Goal: Task Accomplishment & Management: Manage account settings

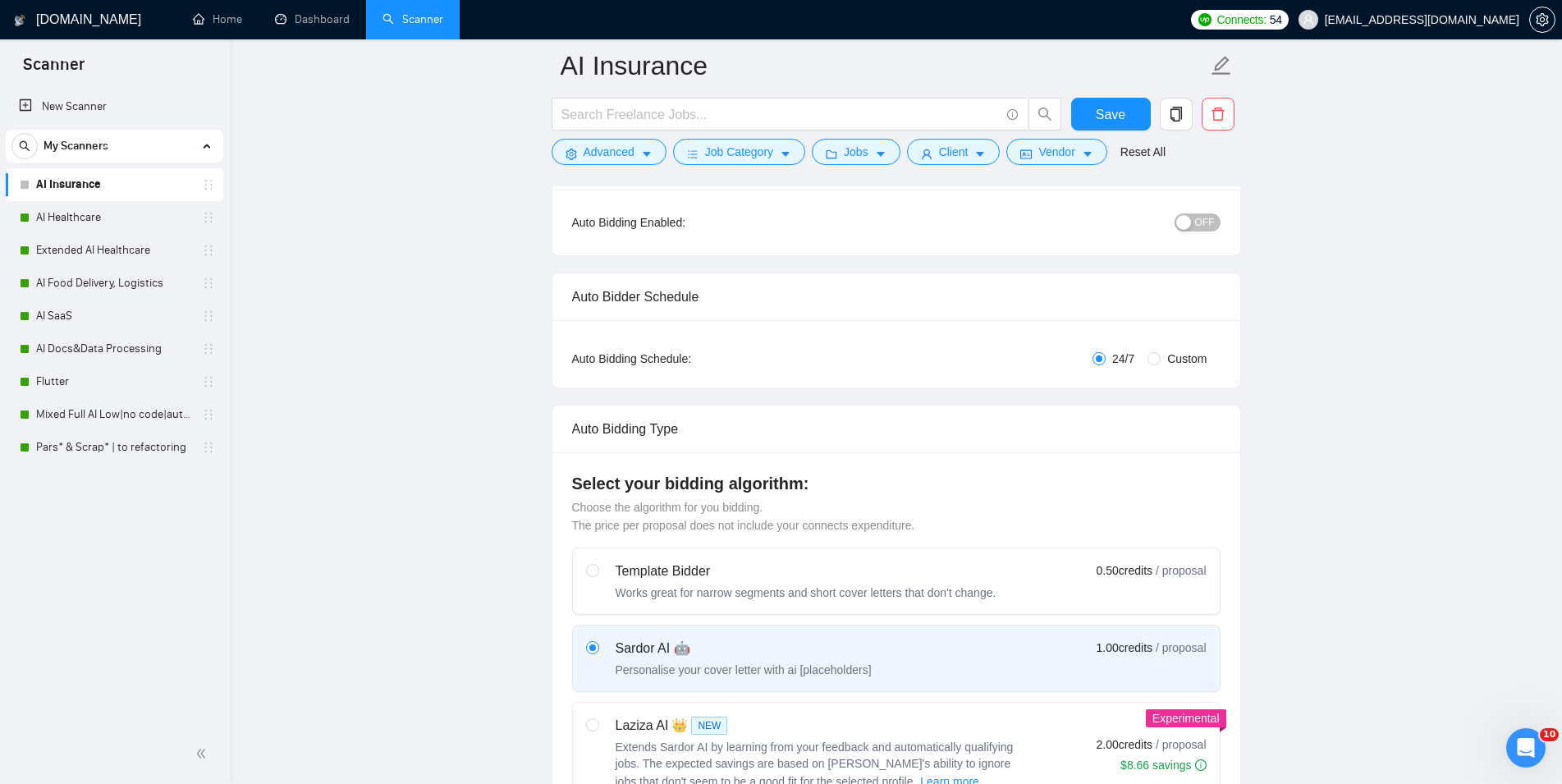
click at [62, 215] on link "AI Healthcare" at bounding box center [114, 217] width 156 height 33
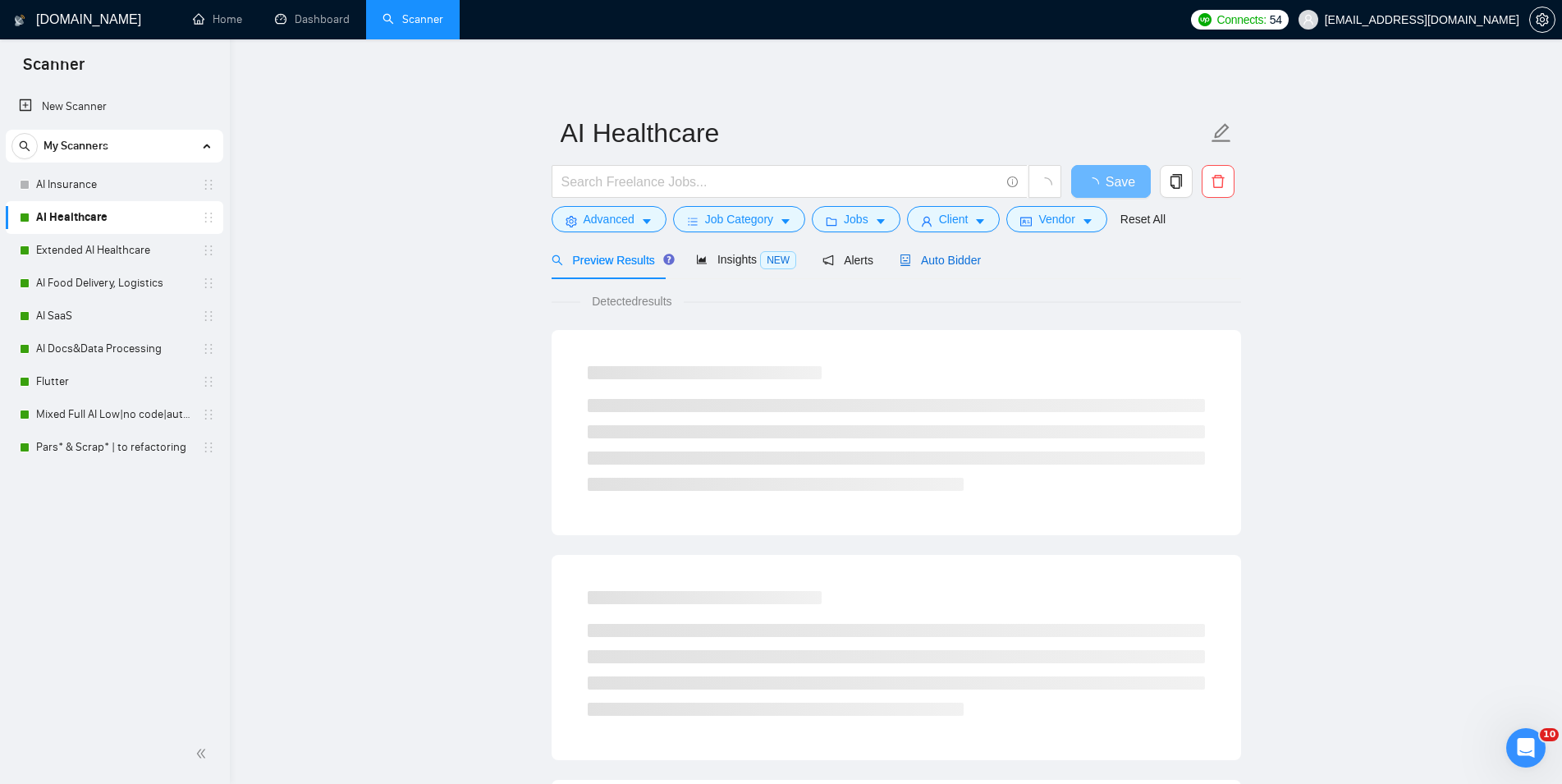
click at [961, 261] on span "Auto Bidder" at bounding box center [940, 260] width 81 height 13
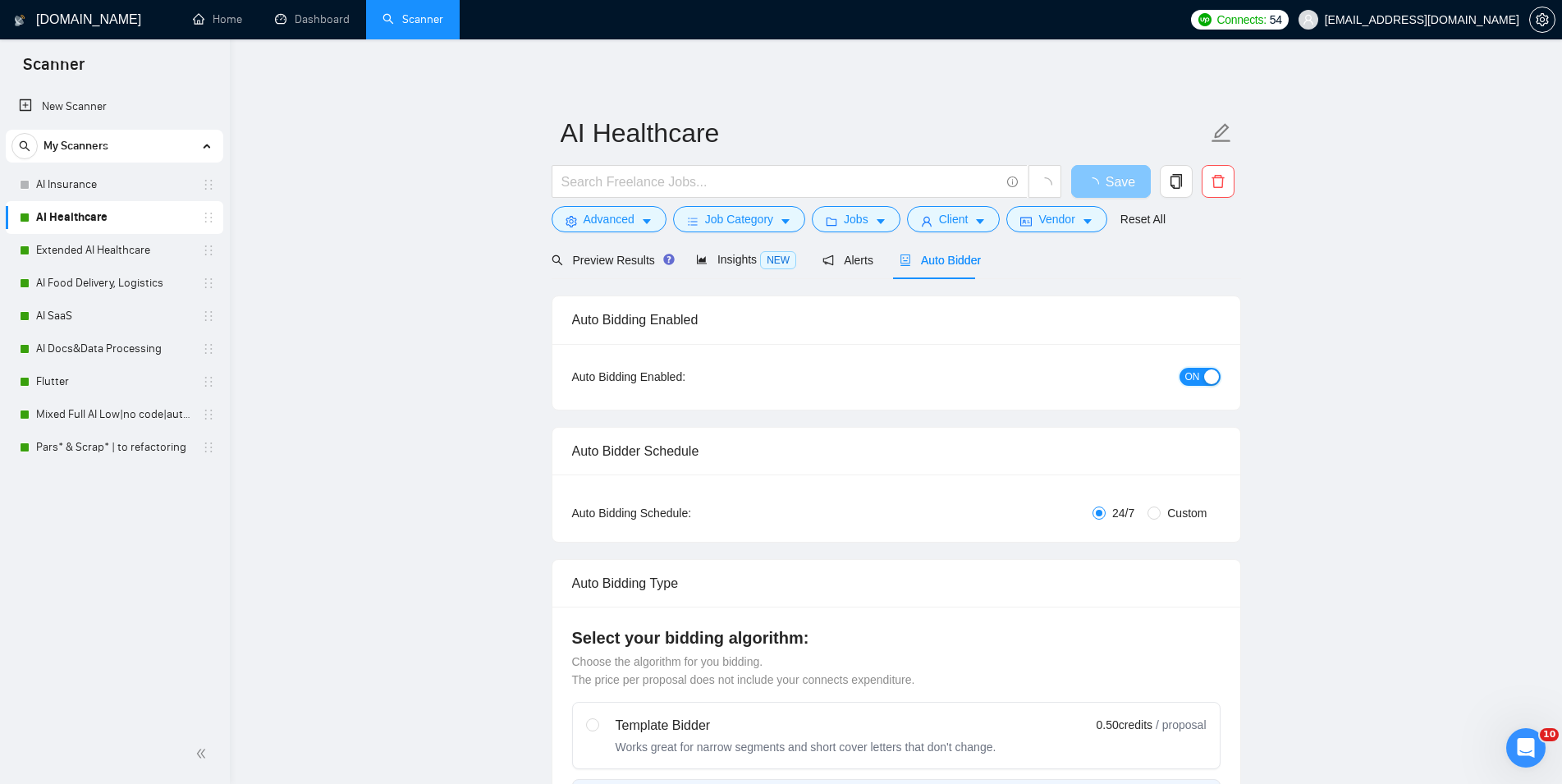
click at [1204, 378] on div "button" at bounding box center [1212, 377] width 15 height 15
click at [1105, 186] on span "loading" at bounding box center [1096, 184] width 20 height 13
click at [45, 242] on link "Extended AI Healthcare" at bounding box center [114, 250] width 156 height 33
click at [64, 256] on link "Extended AI Healthcare" at bounding box center [114, 250] width 156 height 33
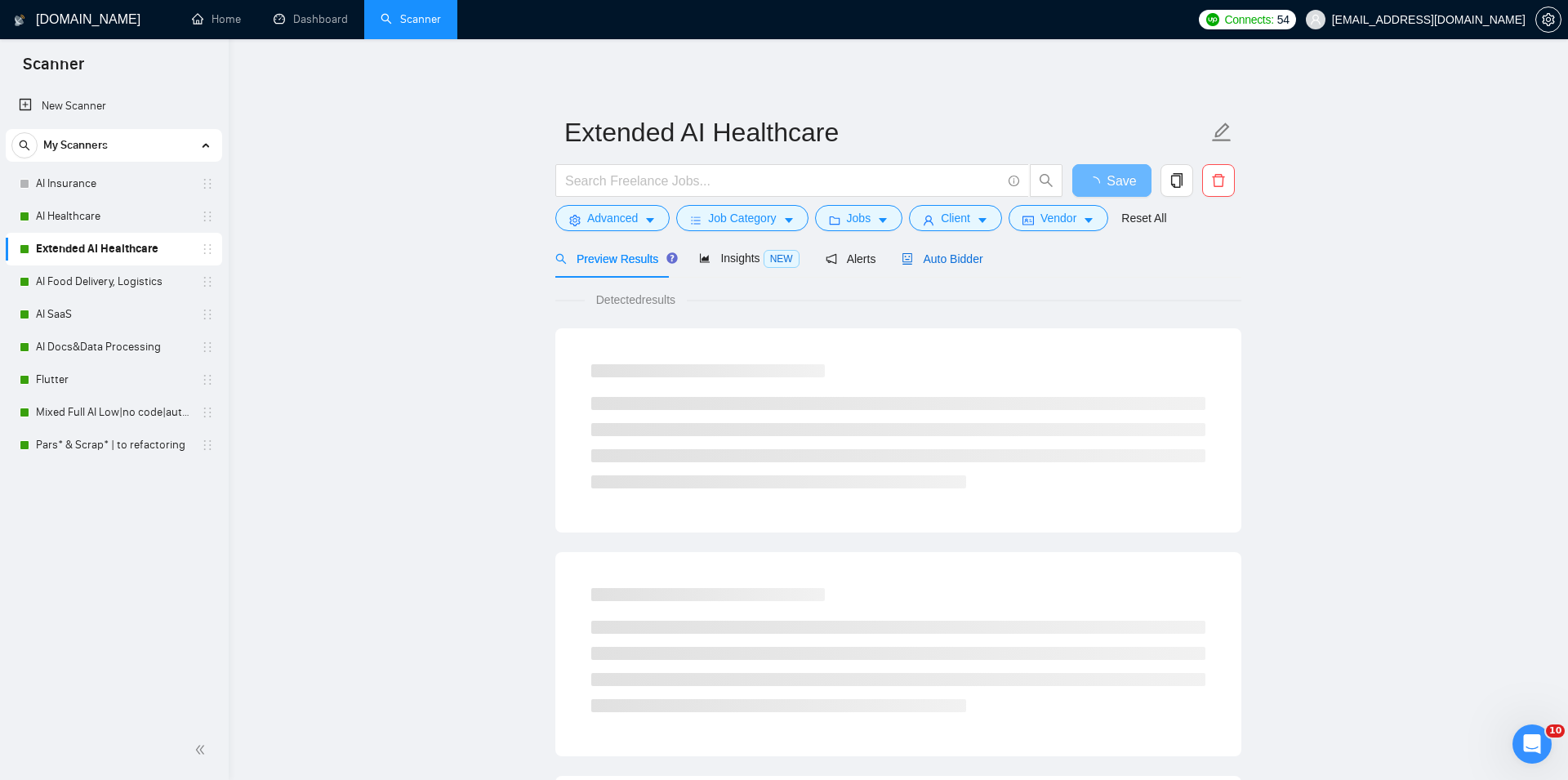
click at [947, 254] on span "Auto Bidder" at bounding box center [942, 259] width 81 height 13
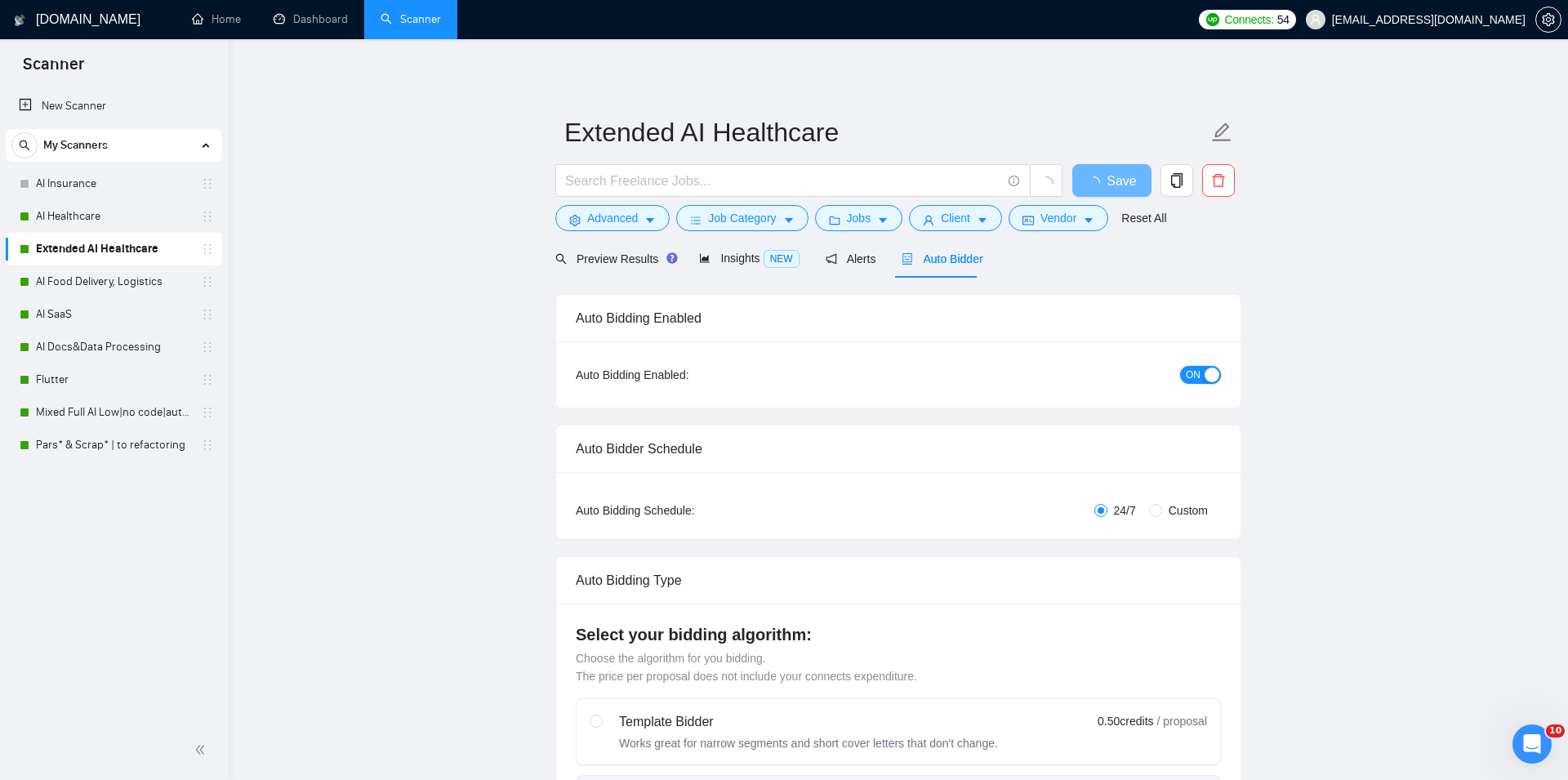
click at [1194, 372] on button "ON" at bounding box center [1200, 375] width 41 height 18
checkbox input "true"
click at [1108, 179] on span "Save" at bounding box center [1114, 181] width 29 height 21
click at [148, 288] on link "AI Food Delivery, Logistics" at bounding box center [113, 281] width 155 height 33
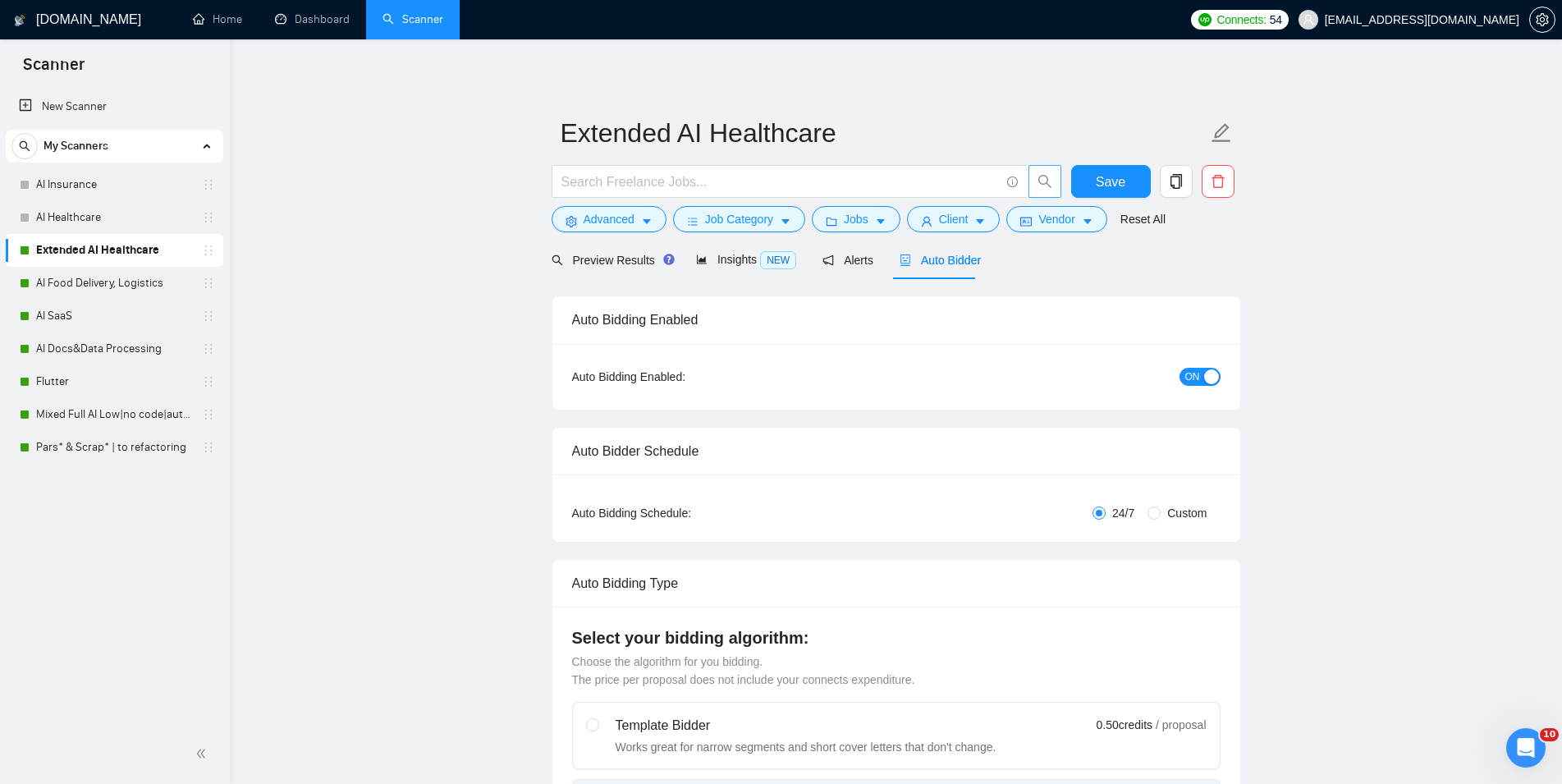
click at [1204, 382] on button "ON" at bounding box center [1199, 377] width 41 height 18
click at [1106, 177] on span "Save" at bounding box center [1110, 182] width 29 height 21
click at [108, 283] on link "AI Food Delivery, Logistics" at bounding box center [114, 283] width 156 height 33
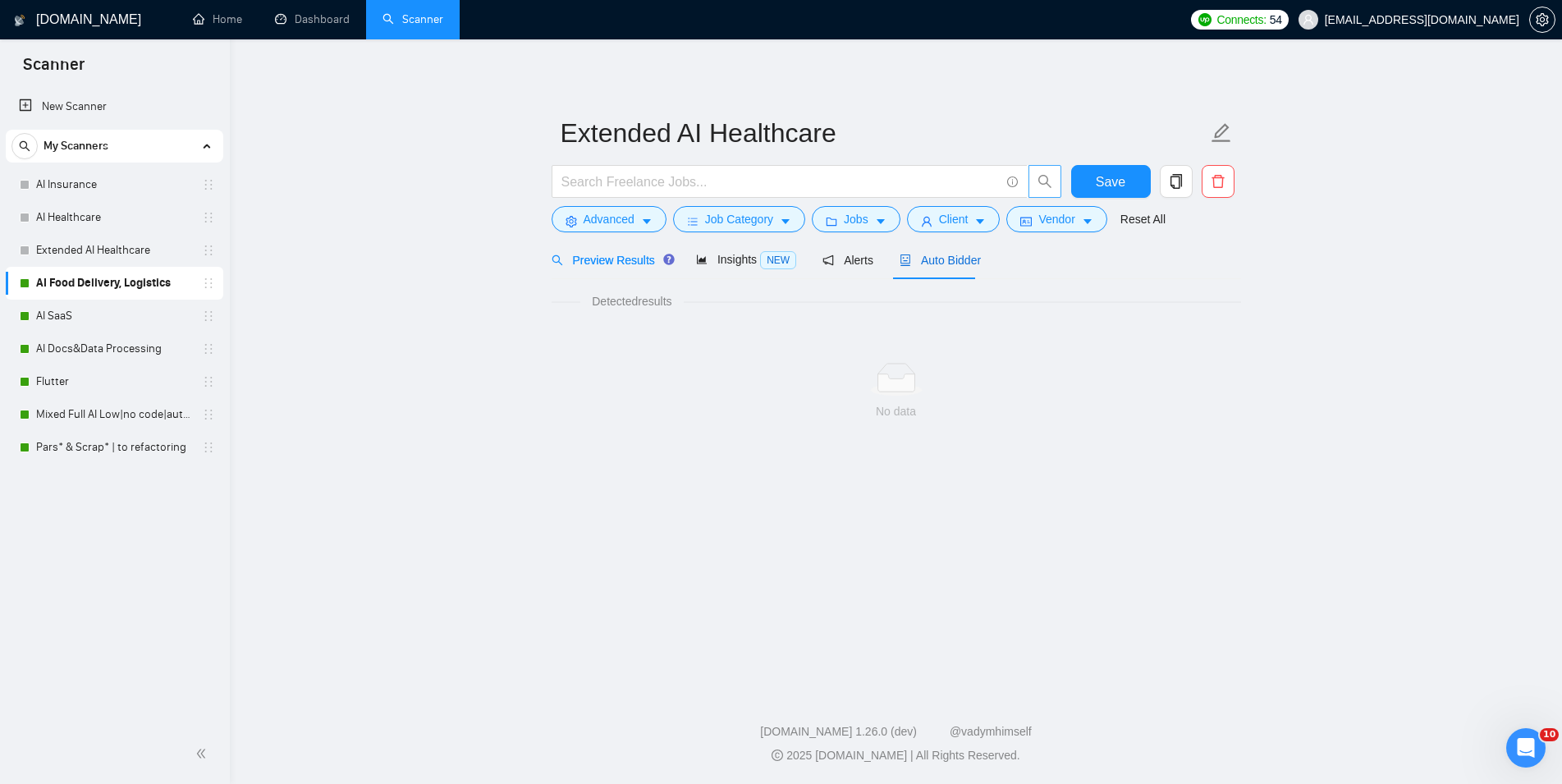
click at [928, 260] on span "Auto Bidder" at bounding box center [940, 260] width 81 height 13
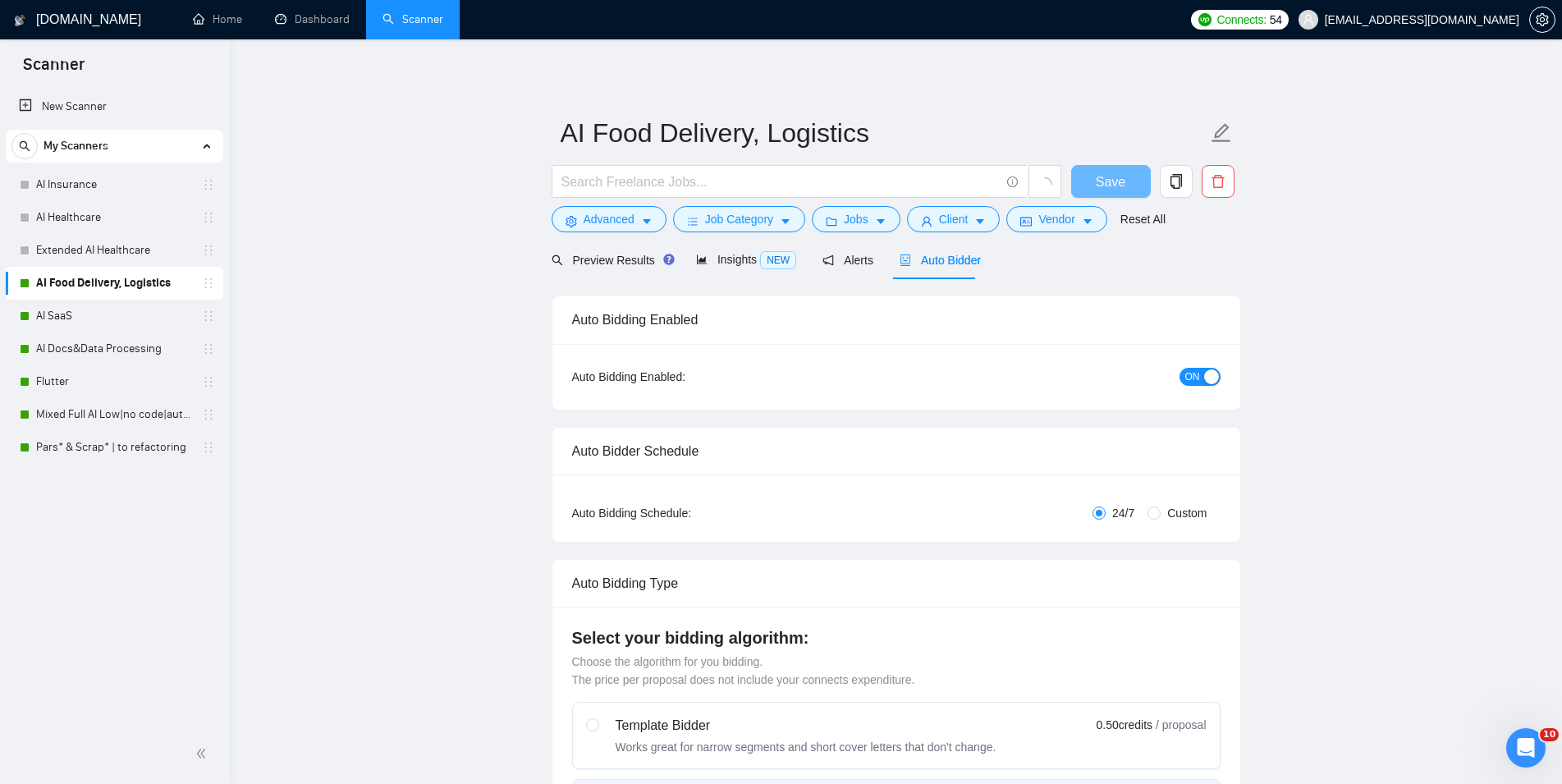
click at [1205, 381] on div "button" at bounding box center [1212, 377] width 15 height 15
checkbox input "true"
click at [1103, 177] on span "Save" at bounding box center [1110, 182] width 29 height 21
click at [75, 316] on link "AI SaaS" at bounding box center [114, 316] width 156 height 33
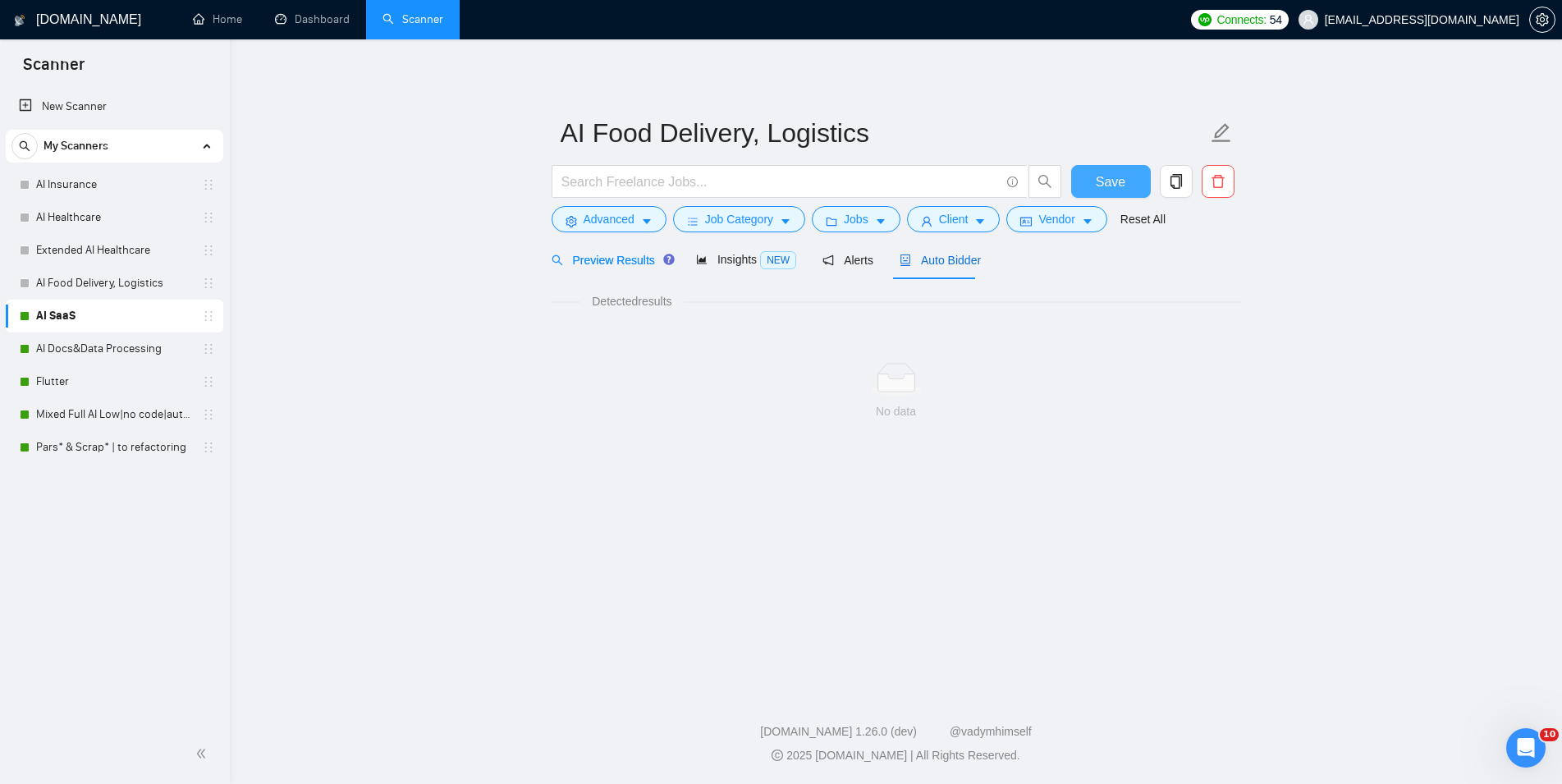
click at [930, 256] on span "Auto Bidder" at bounding box center [940, 260] width 81 height 13
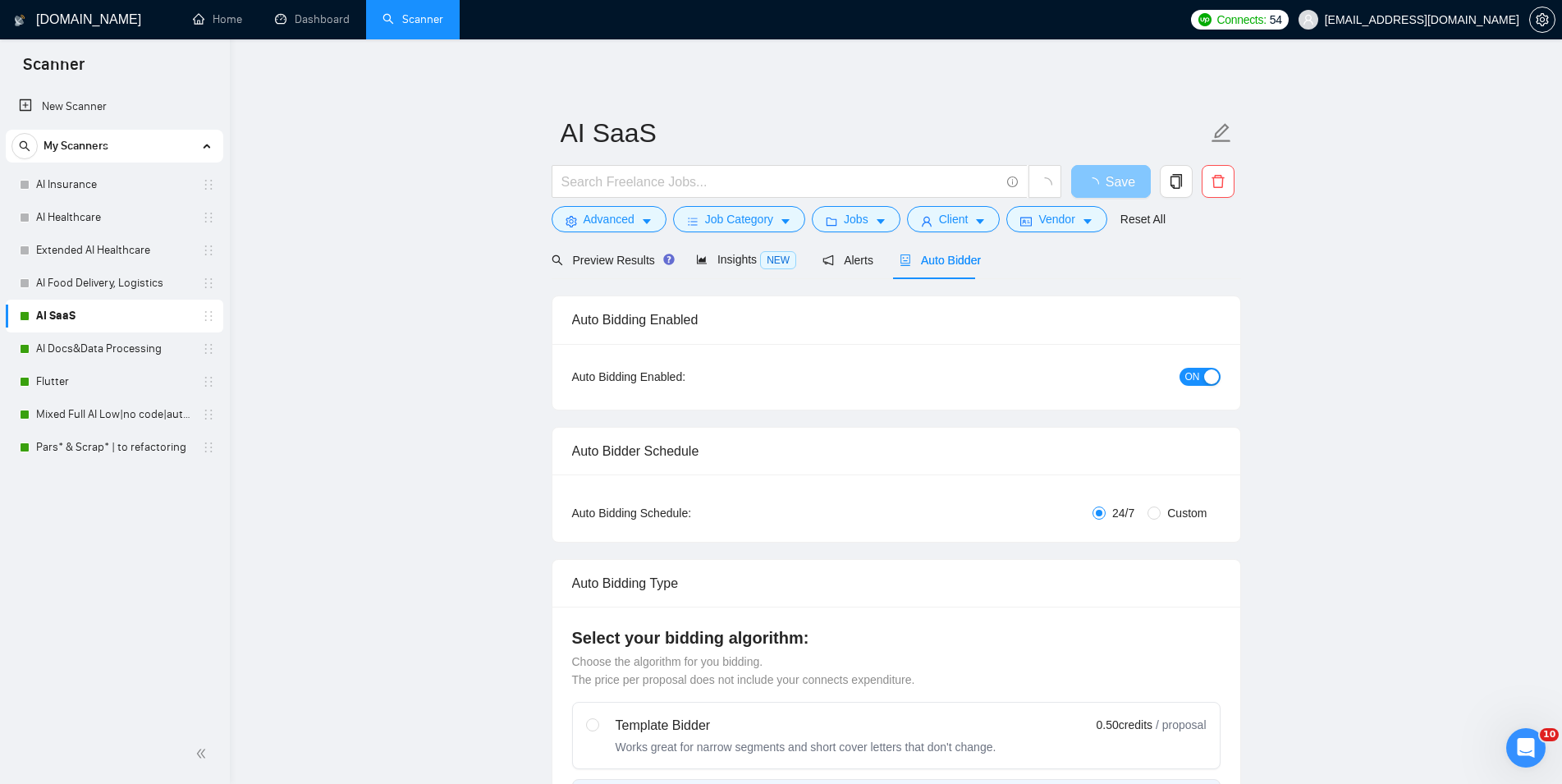
click at [1197, 384] on span "ON" at bounding box center [1193, 377] width 15 height 18
click at [1104, 172] on span "Save" at bounding box center [1110, 182] width 29 height 21
click at [132, 348] on link "AI Docs&Data Processing" at bounding box center [114, 348] width 156 height 33
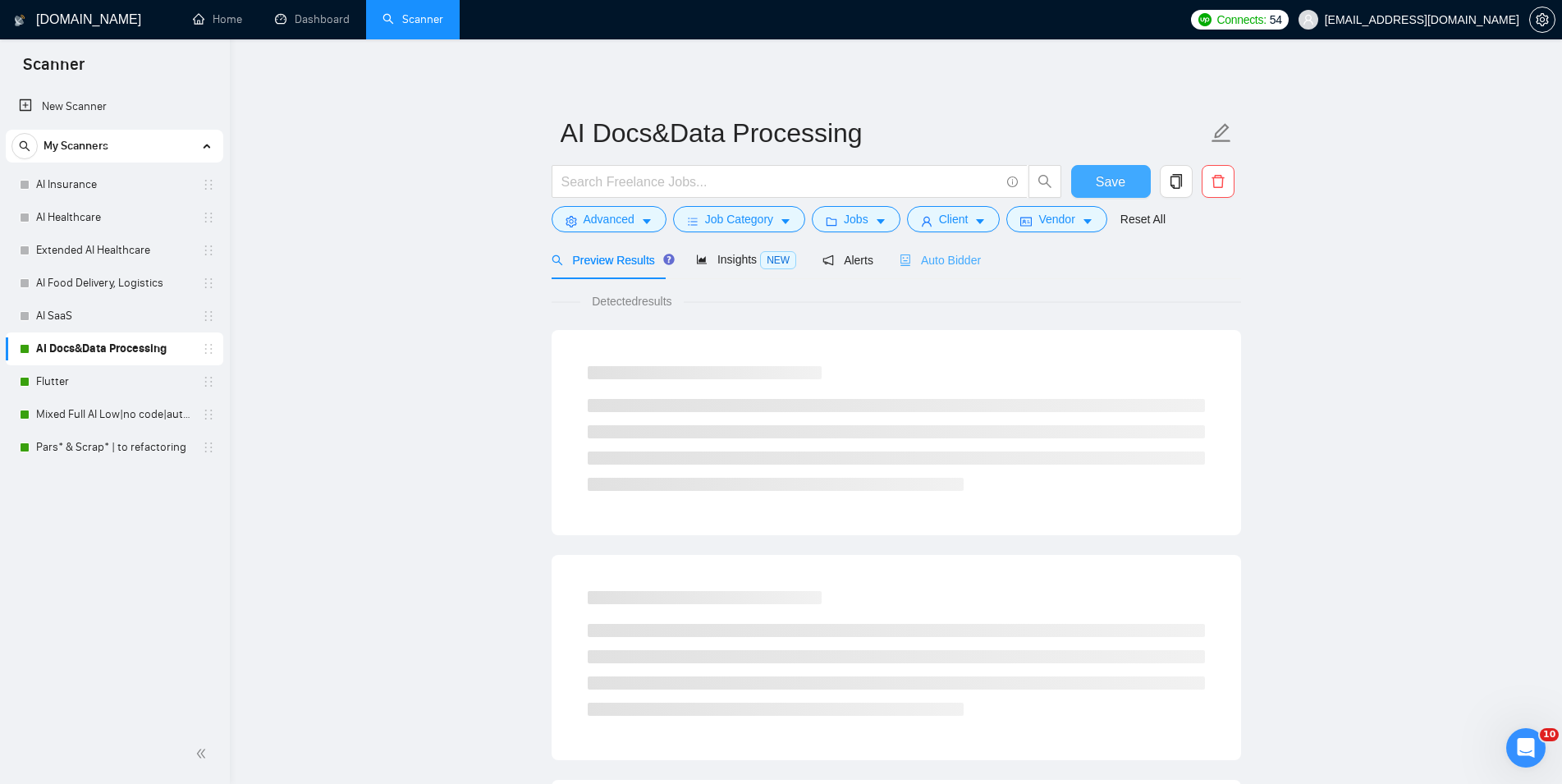
click at [922, 247] on div "Auto Bidder" at bounding box center [940, 259] width 81 height 38
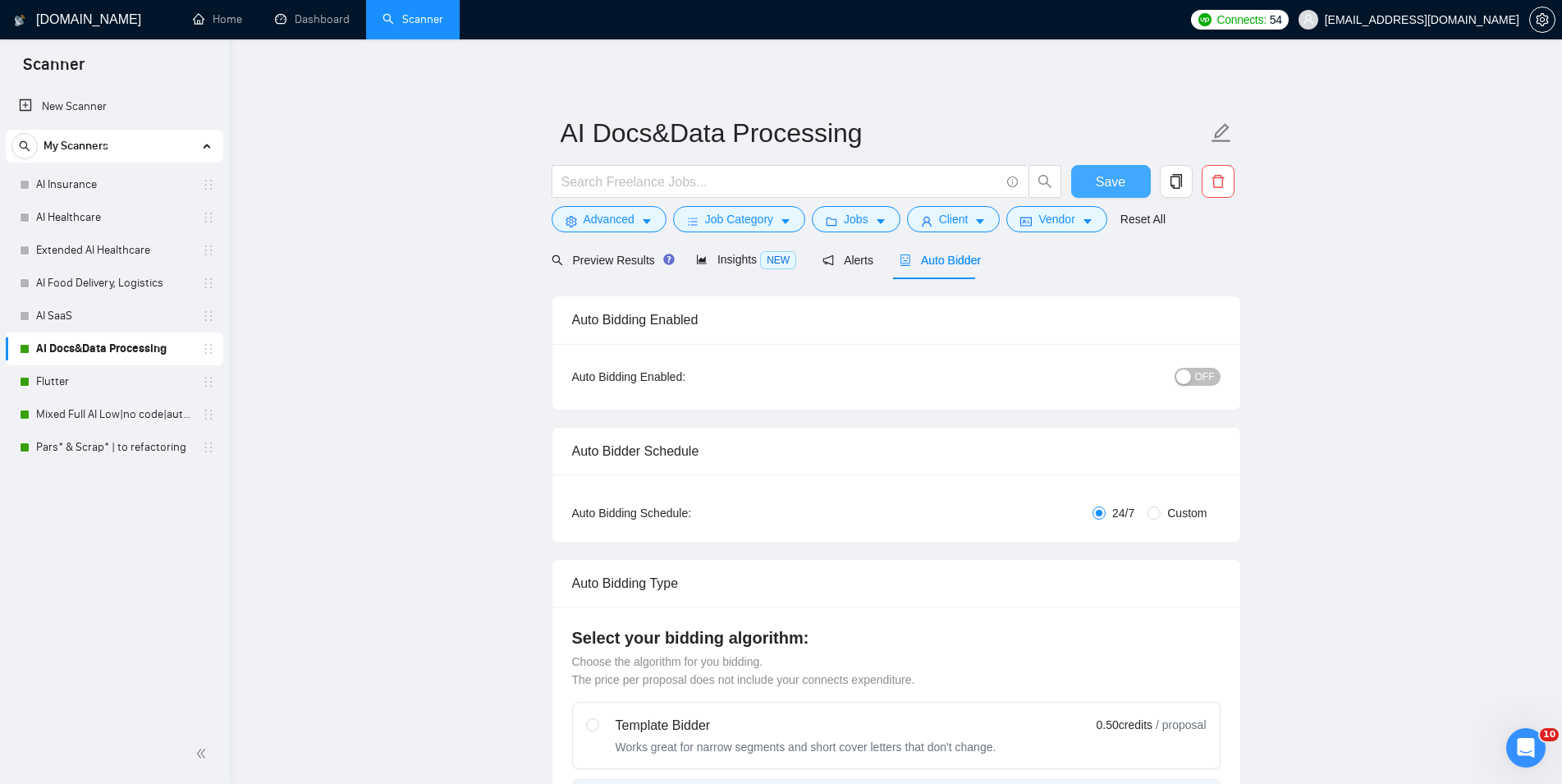
click at [1110, 174] on span "Save" at bounding box center [1110, 182] width 29 height 21
click at [88, 387] on link "Flutter" at bounding box center [114, 381] width 156 height 33
click at [952, 254] on span "Auto Bidder" at bounding box center [940, 260] width 81 height 13
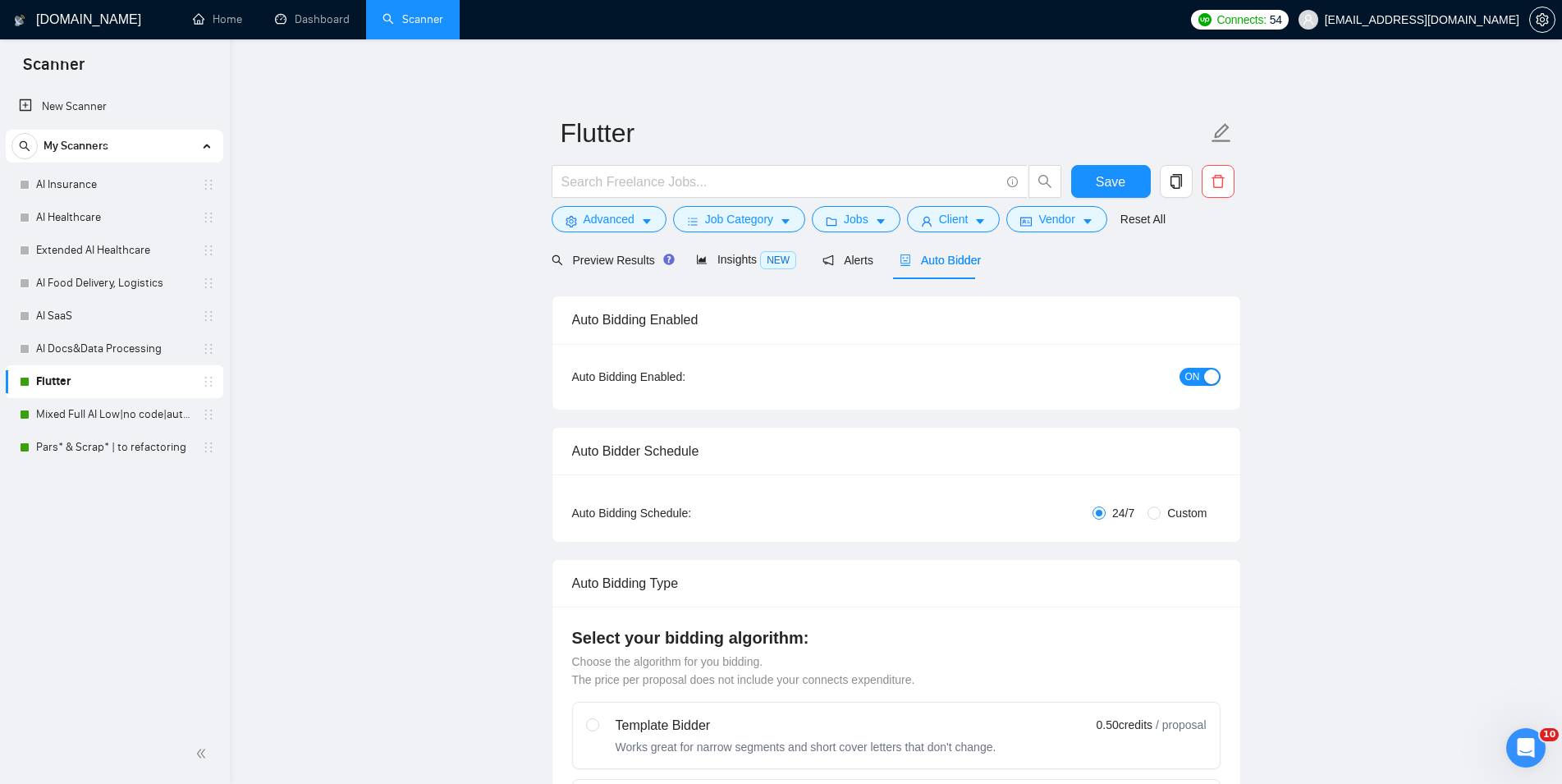
click at [1196, 373] on span "ON" at bounding box center [1193, 377] width 15 height 18
click at [1124, 181] on span "Save" at bounding box center [1110, 182] width 29 height 21
click at [77, 407] on link "Mixed Full AI Low|no code|automations" at bounding box center [114, 415] width 156 height 33
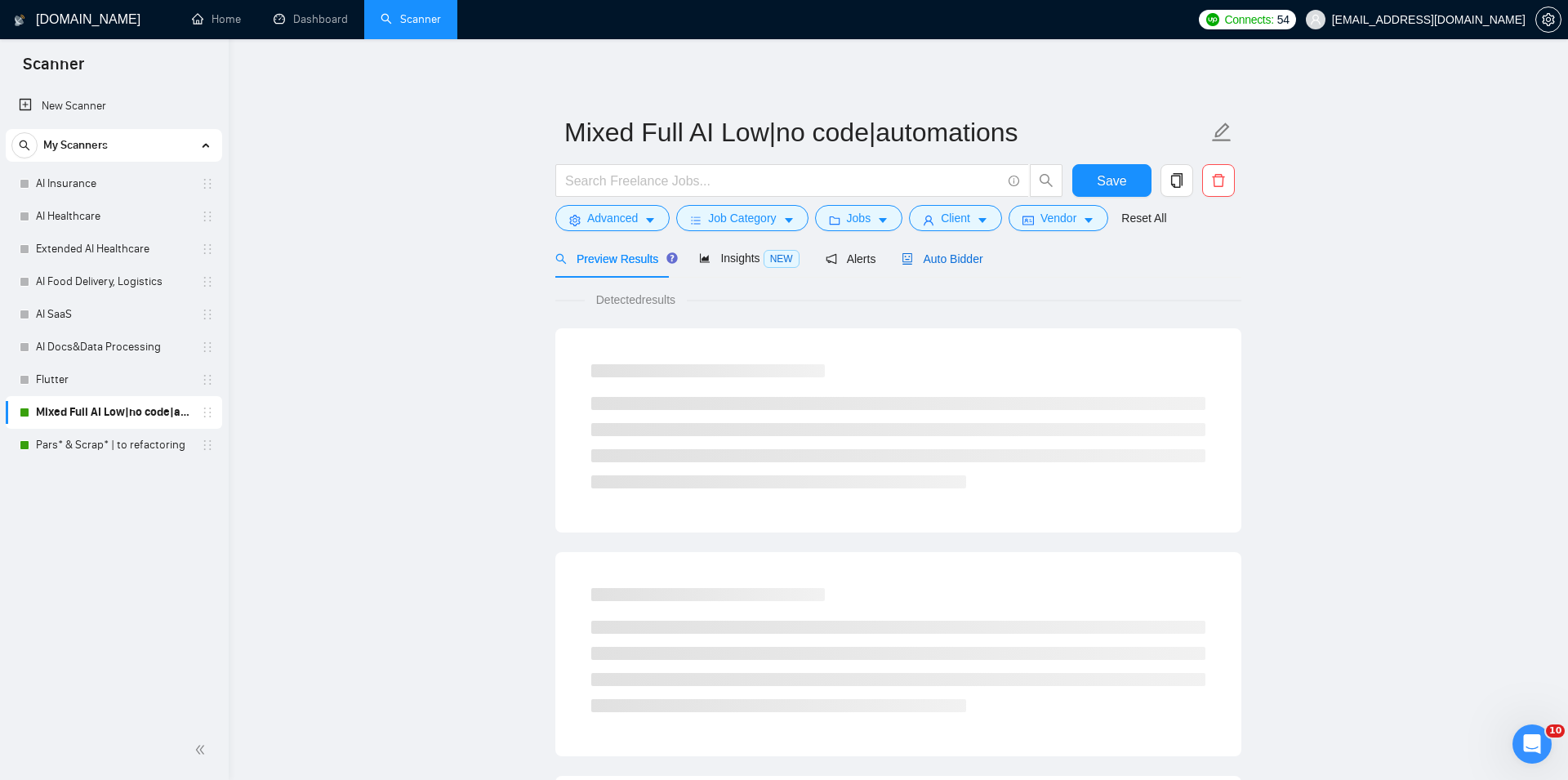
click at [927, 255] on span "Auto Bidder" at bounding box center [942, 259] width 81 height 13
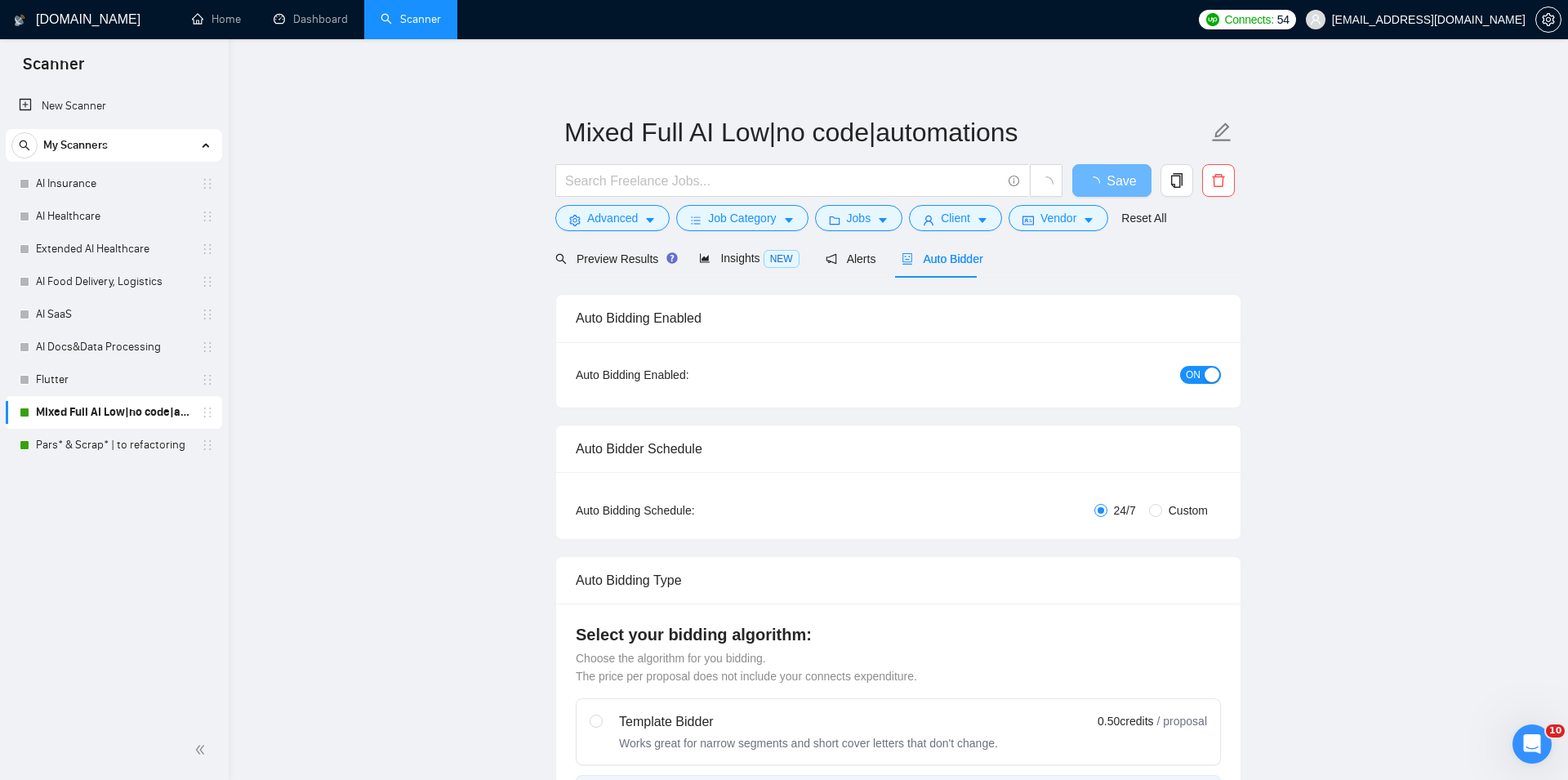
click at [1205, 375] on div "button" at bounding box center [1212, 375] width 14 height 14
checkbox input "true"
click at [1101, 180] on span "Save" at bounding box center [1104, 181] width 29 height 21
click at [126, 450] on link "Pars* & Scrap* | to refactoring" at bounding box center [113, 445] width 155 height 33
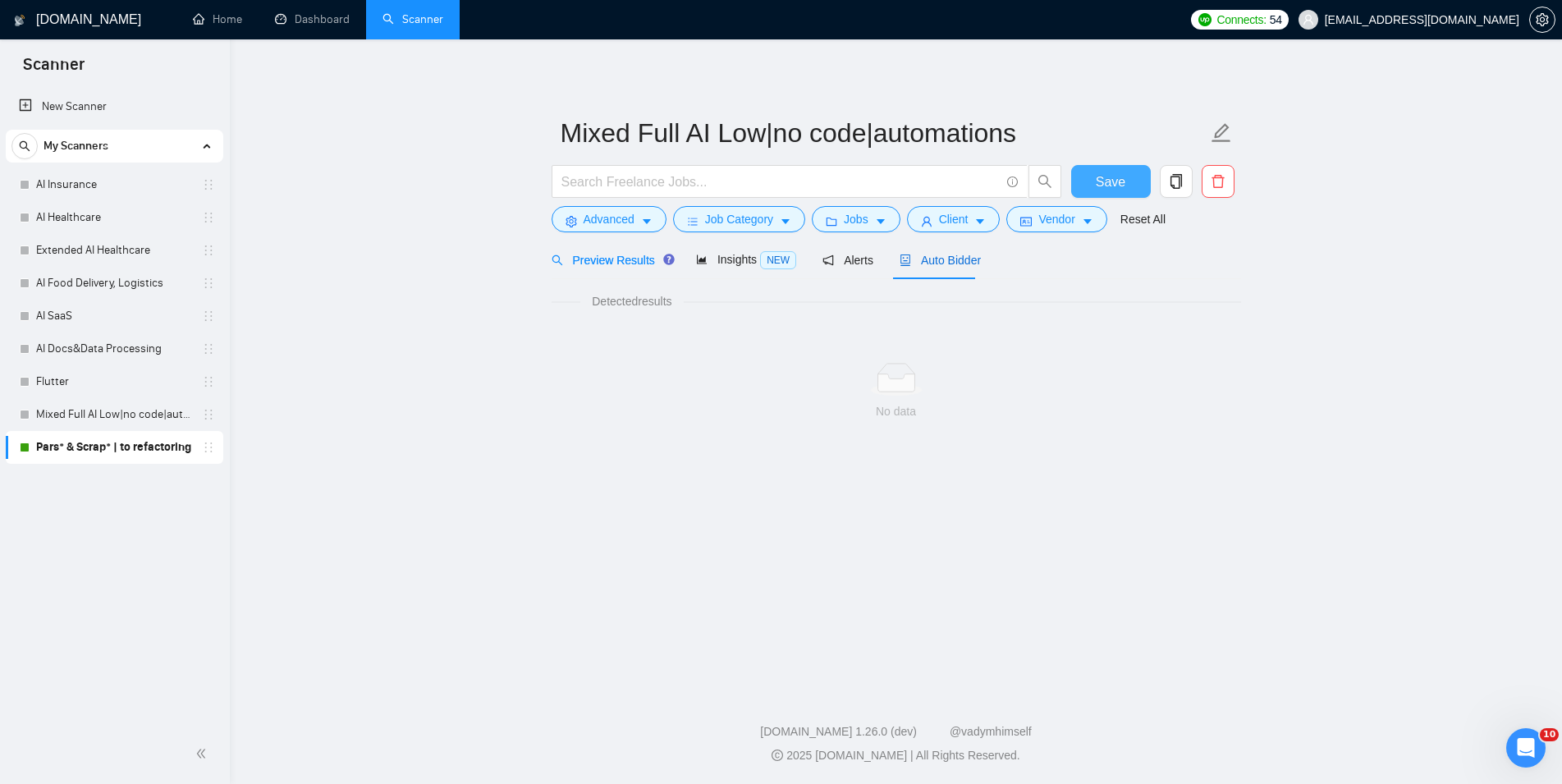
click at [943, 254] on span "Auto Bidder" at bounding box center [940, 260] width 81 height 13
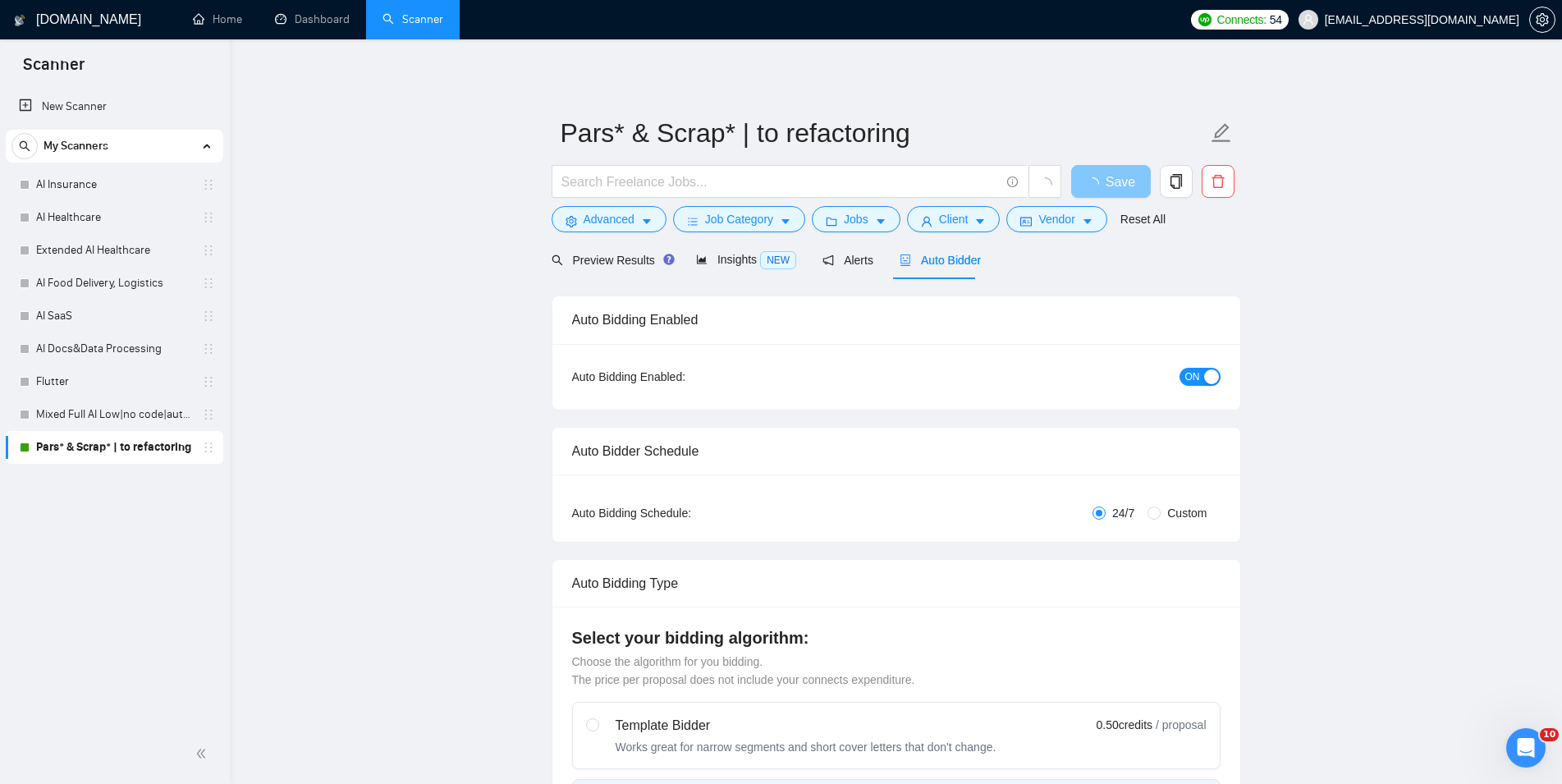
click at [1193, 369] on span "ON" at bounding box center [1193, 377] width 15 height 18
click at [1117, 186] on span "Save" at bounding box center [1110, 182] width 29 height 21
click at [324, 15] on link "Dashboard" at bounding box center [312, 19] width 75 height 14
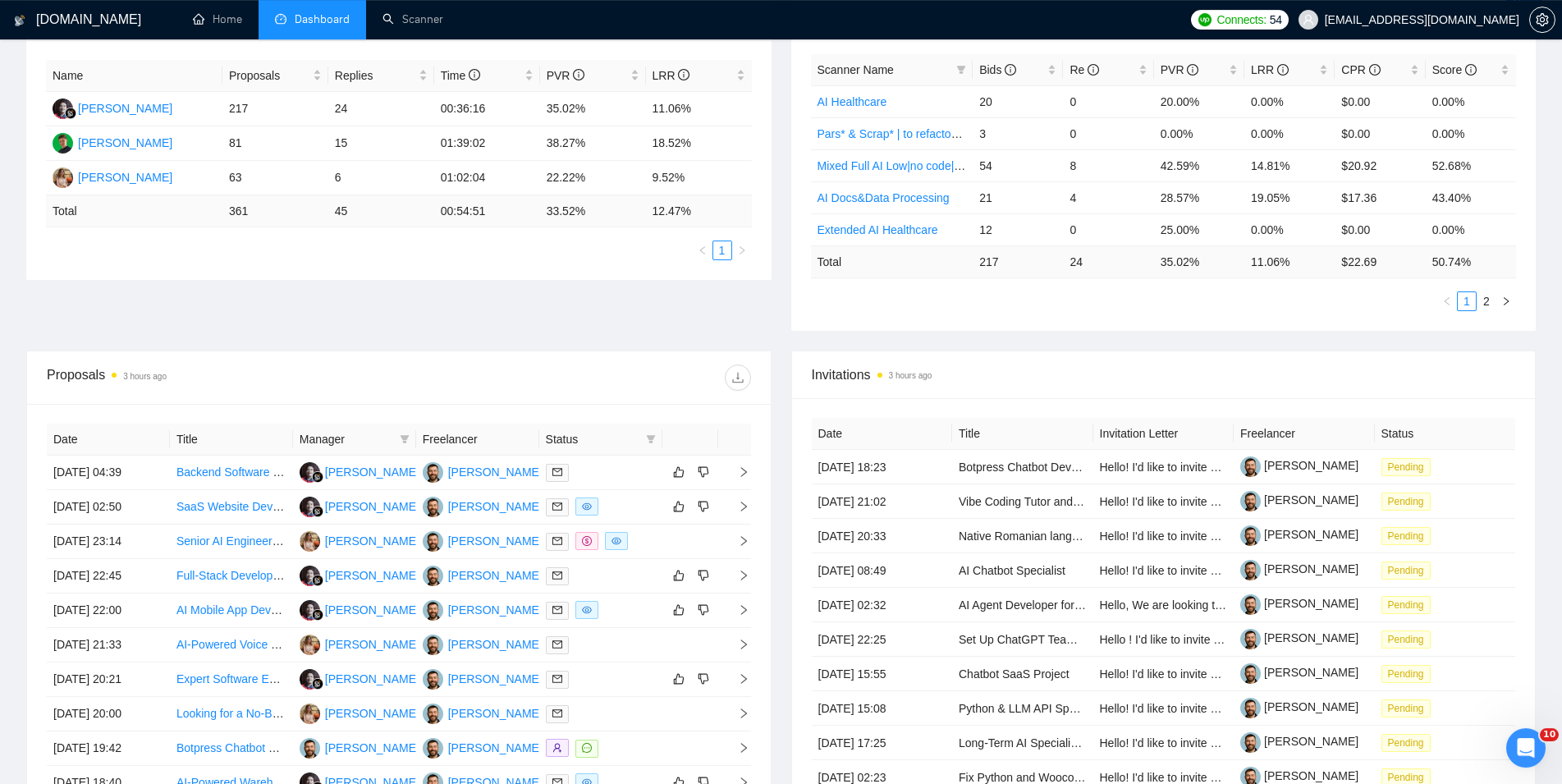
scroll to position [418, 0]
